Goal: Check status: Check status

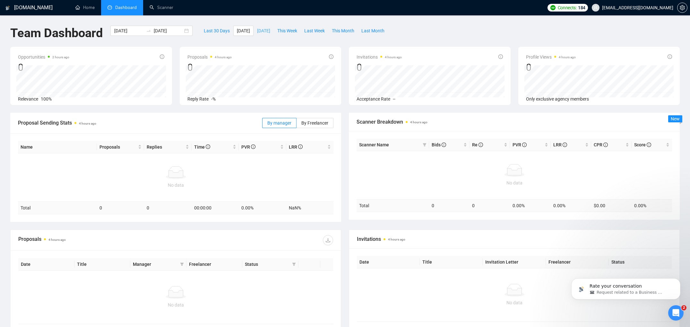
click at [270, 32] on span "[DATE]" at bounding box center [263, 30] width 13 height 7
type input "[DATE]"
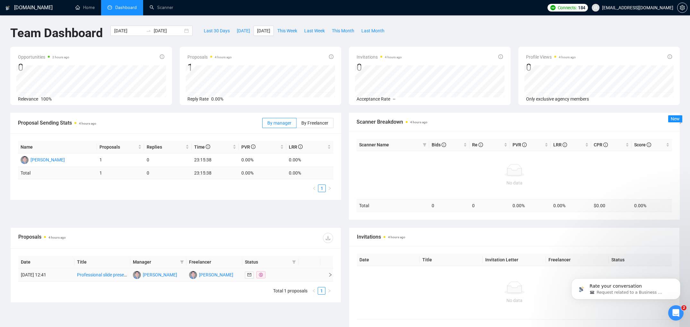
click at [109, 274] on link "Professional slide presentations for an online cybersecurity training course" at bounding box center [151, 275] width 148 height 5
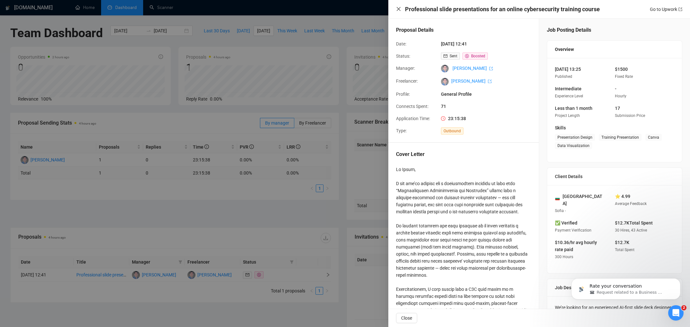
click at [397, 10] on icon "close" at bounding box center [398, 8] width 5 height 5
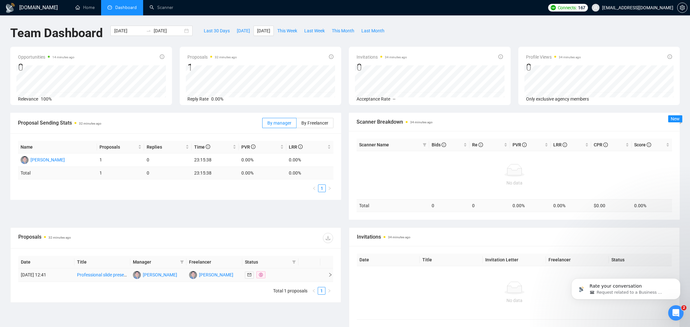
click at [101, 271] on td "Professional slide presentations for an online cybersecurity training course" at bounding box center [102, 275] width 56 height 13
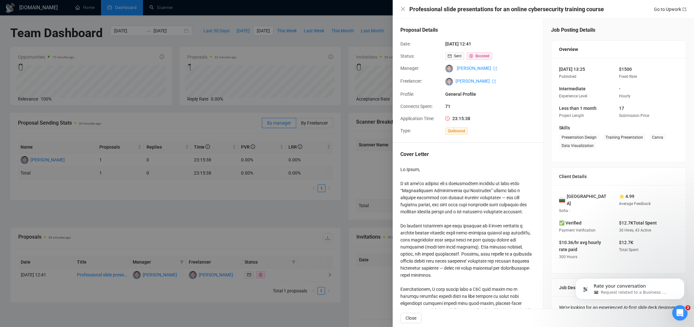
click at [297, 210] on div at bounding box center [347, 163] width 694 height 327
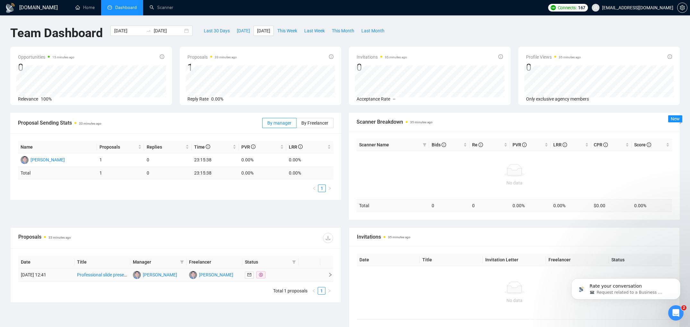
click at [118, 276] on link "Professional slide presentations for an online cybersecurity training course" at bounding box center [151, 275] width 148 height 5
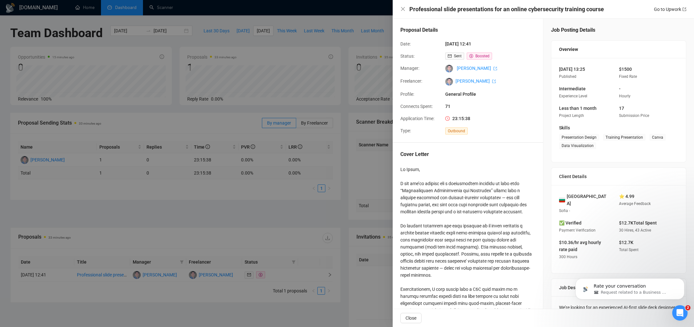
click at [114, 251] on div at bounding box center [347, 163] width 694 height 327
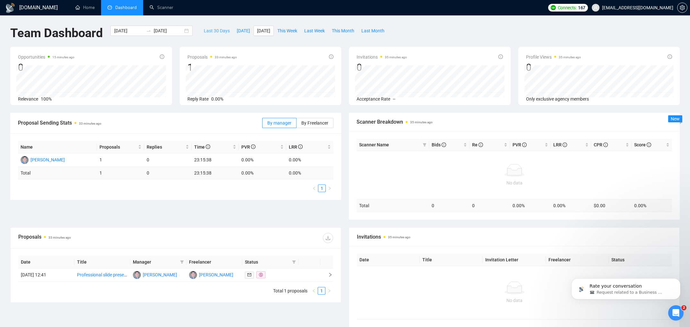
click at [219, 31] on span "Last 30 Days" at bounding box center [217, 30] width 26 height 7
type input "[DATE]"
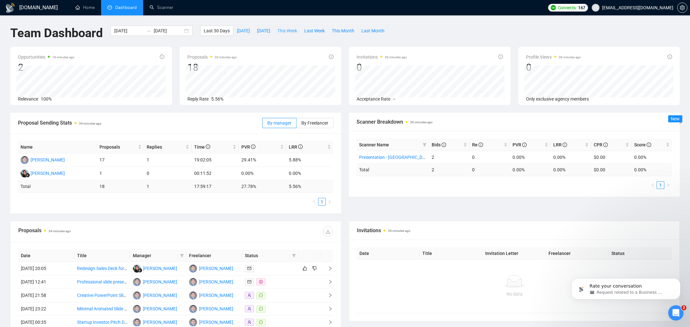
click at [297, 34] on span "This Week" at bounding box center [287, 30] width 20 height 7
type input "[DATE]"
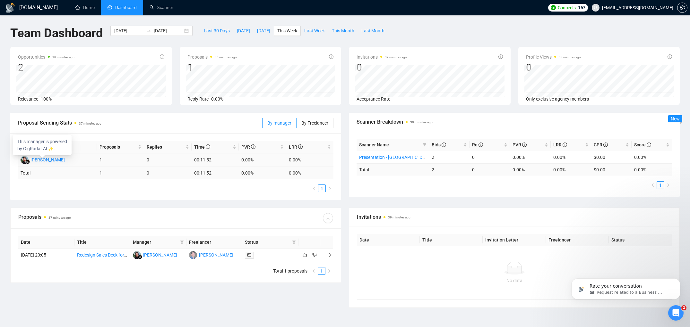
click at [46, 159] on div "[PERSON_NAME]" at bounding box center [47, 160] width 34 height 7
